Goal: Check status

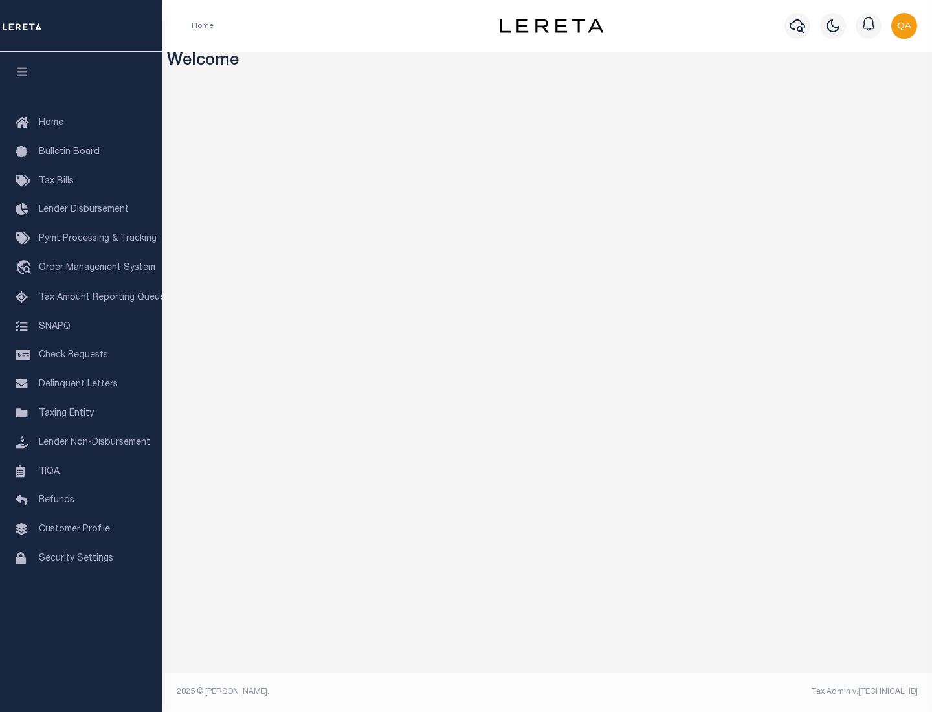
click at [81, 355] on span "Check Requests" at bounding box center [73, 355] width 69 height 9
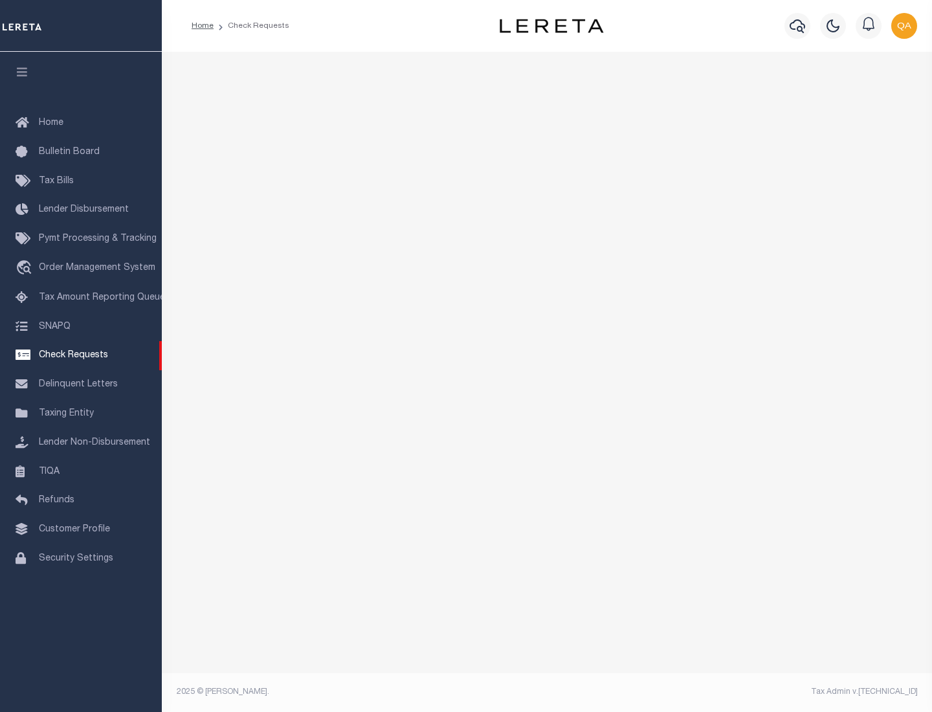
select select "50"
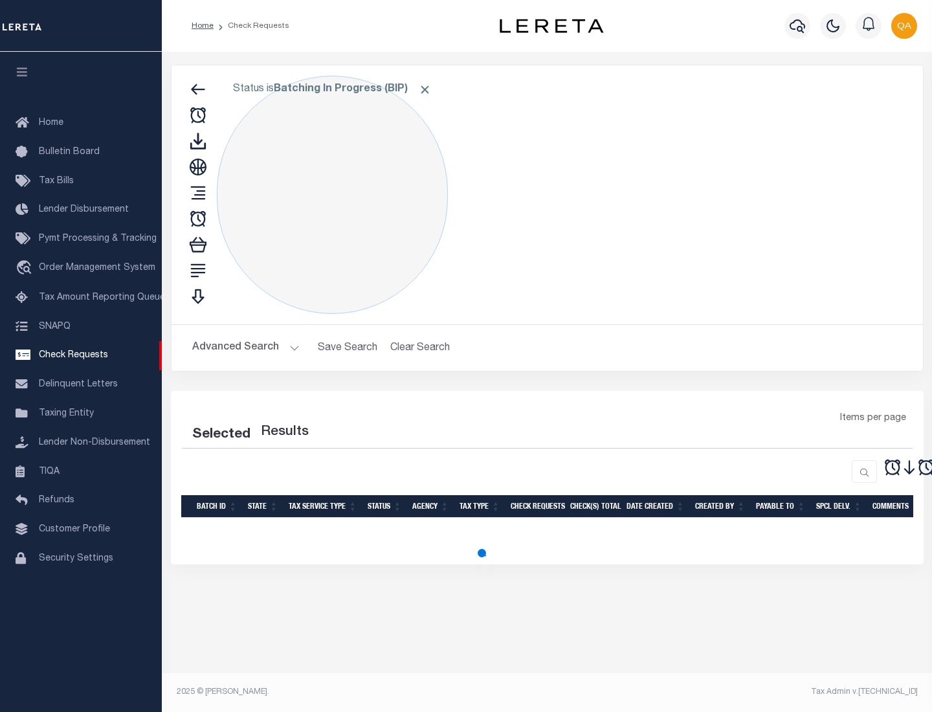
select select "50"
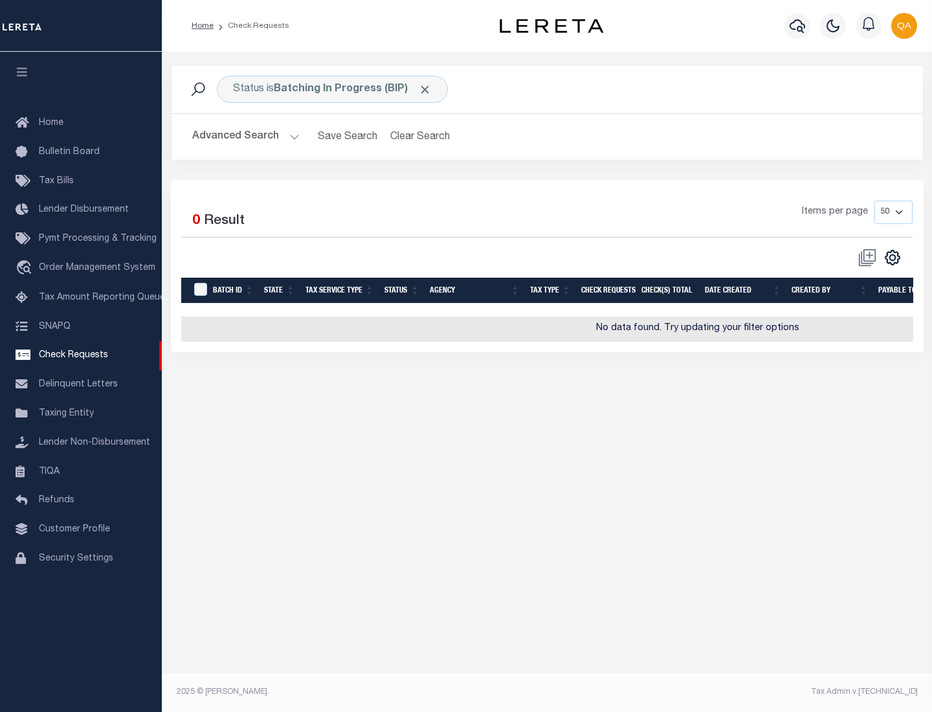
click at [425, 89] on span "Click to Remove" at bounding box center [425, 90] width 14 height 14
